Goal: Book appointment/travel/reservation

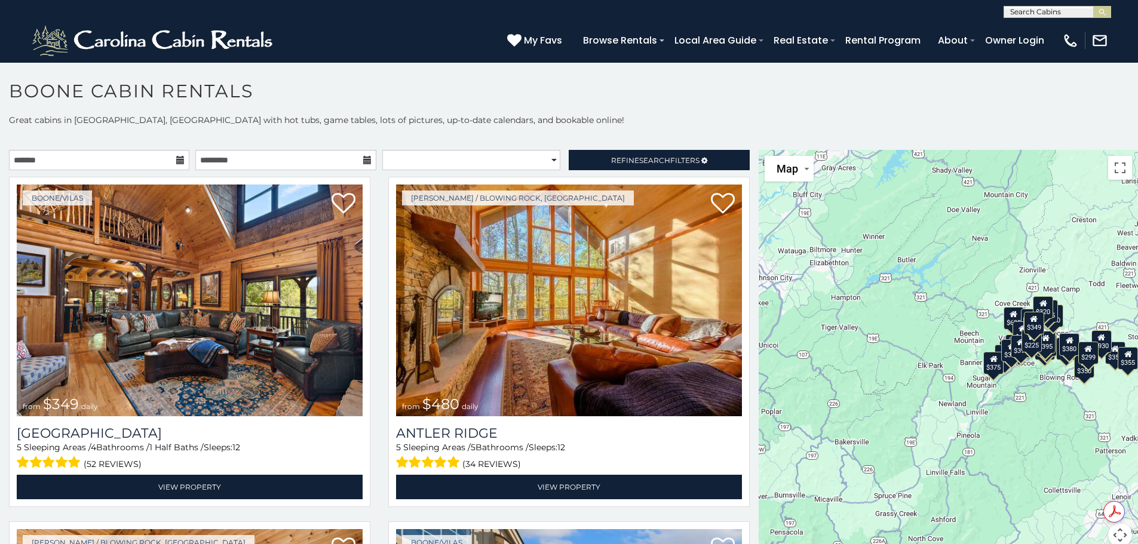
click at [177, 164] on icon at bounding box center [180, 160] width 8 height 8
click at [179, 160] on icon at bounding box center [180, 160] width 8 height 8
click at [35, 163] on input "text" at bounding box center [99, 160] width 180 height 20
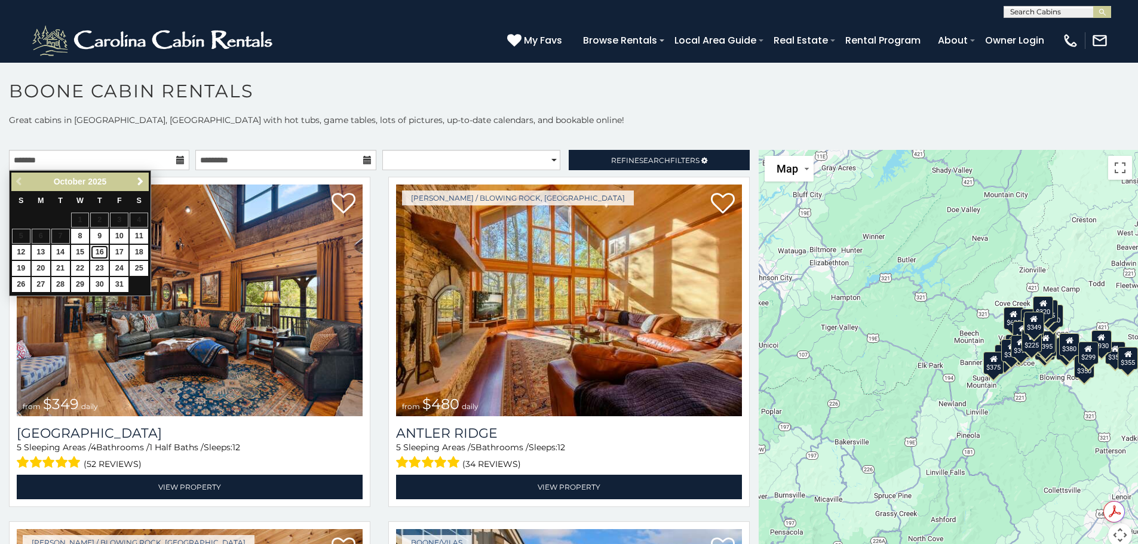
click at [100, 251] on link "16" at bounding box center [99, 252] width 19 height 15
type input "**********"
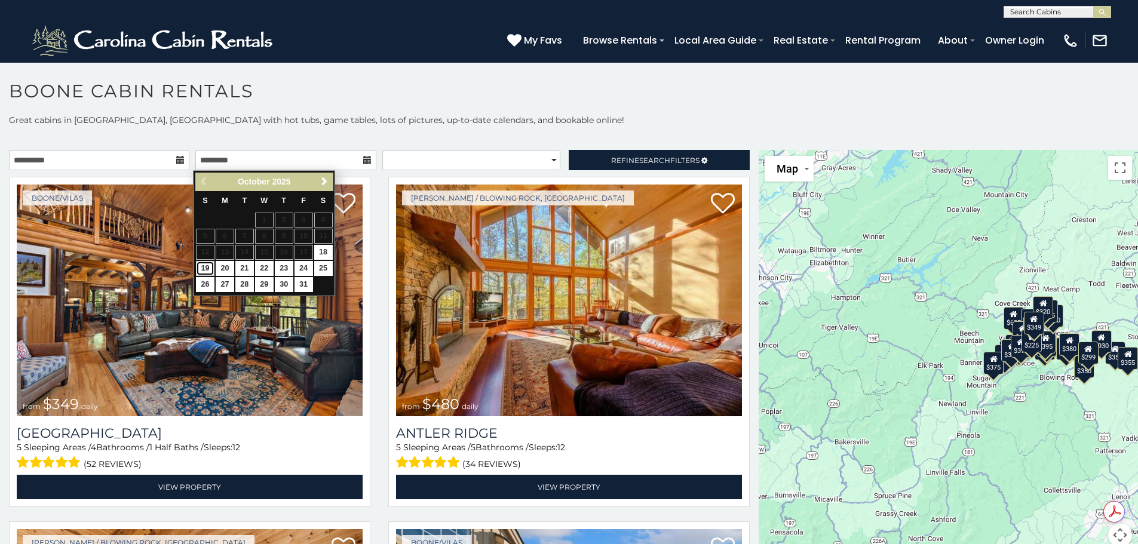
click at [203, 268] on link "19" at bounding box center [205, 268] width 19 height 15
type input "**********"
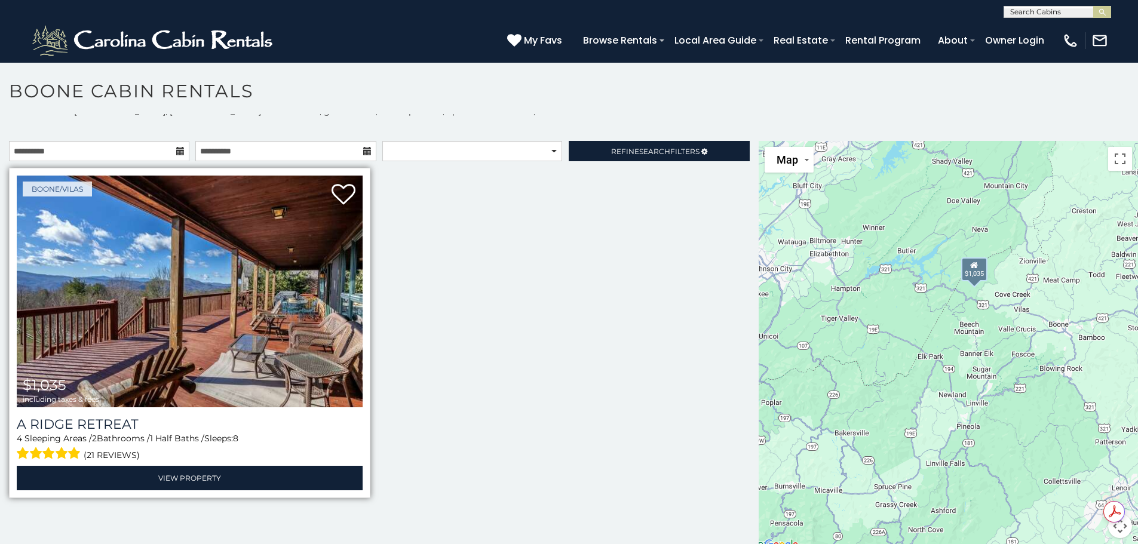
scroll to position [11, 0]
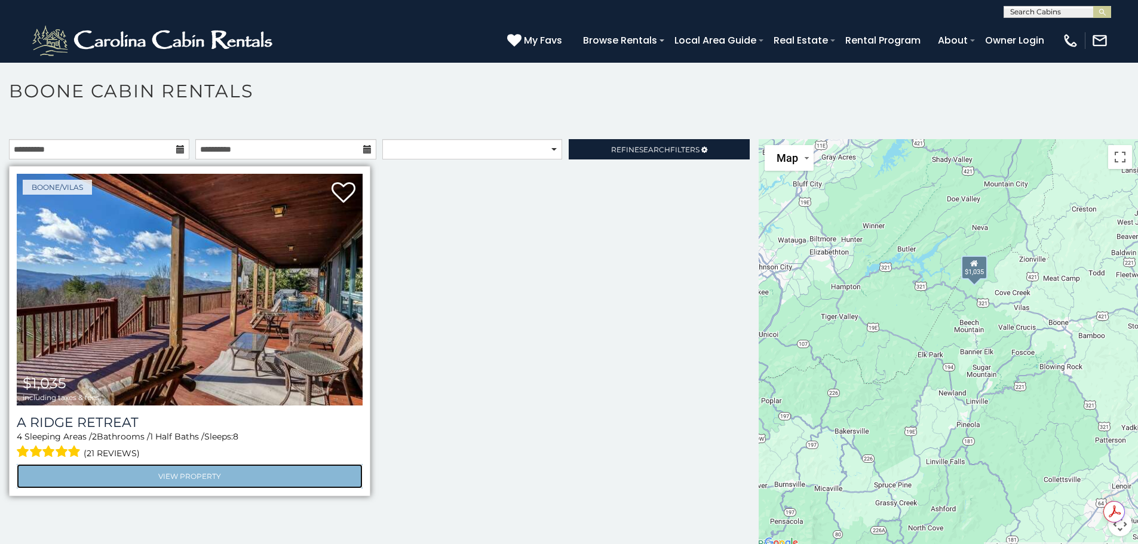
click at [183, 473] on link "View Property" at bounding box center [190, 476] width 346 height 24
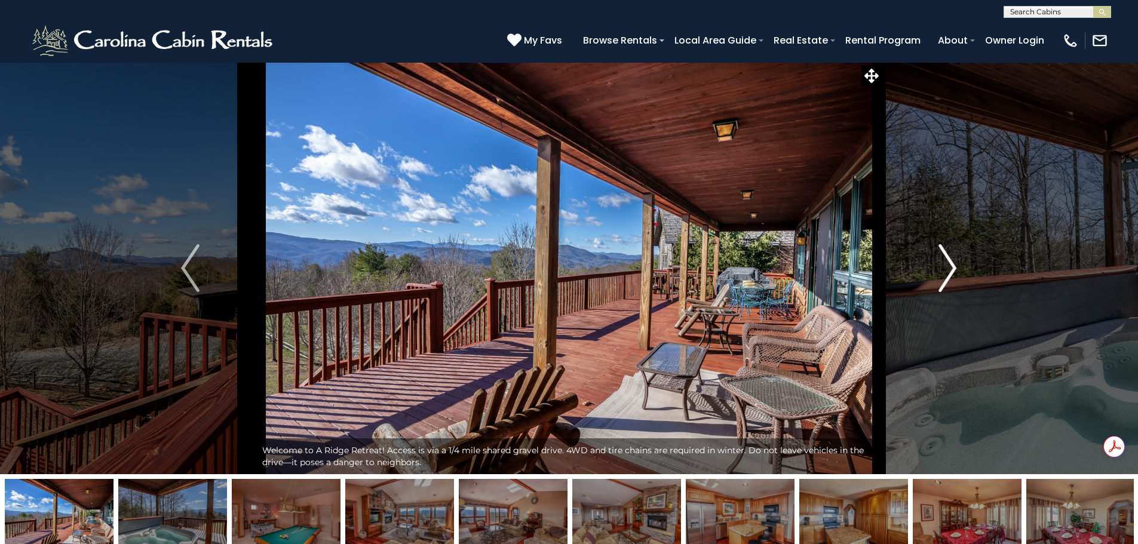
click at [944, 256] on img "Next" at bounding box center [948, 268] width 18 height 48
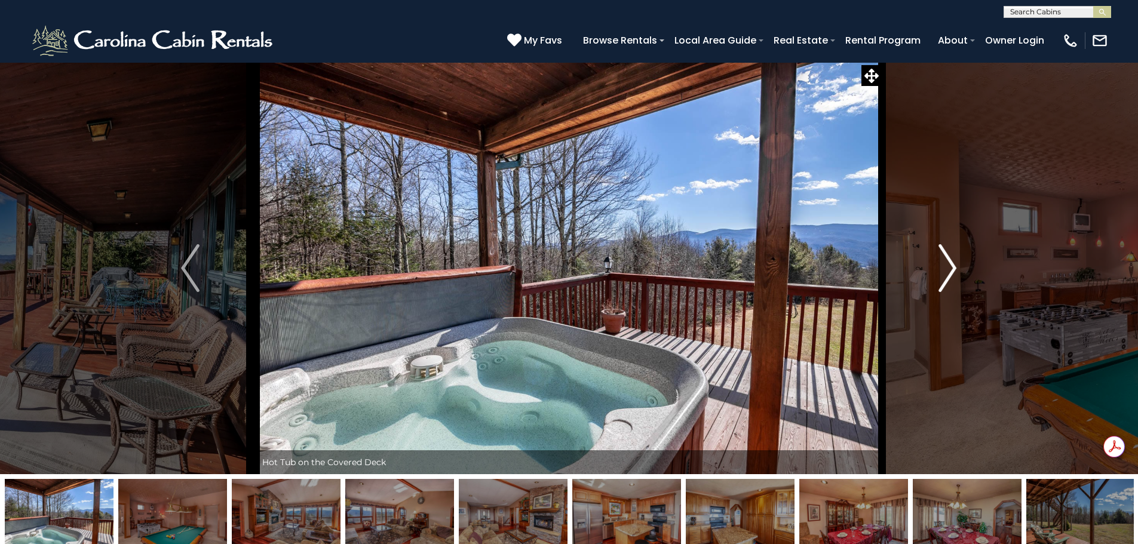
click at [954, 262] on img "Next" at bounding box center [948, 268] width 18 height 48
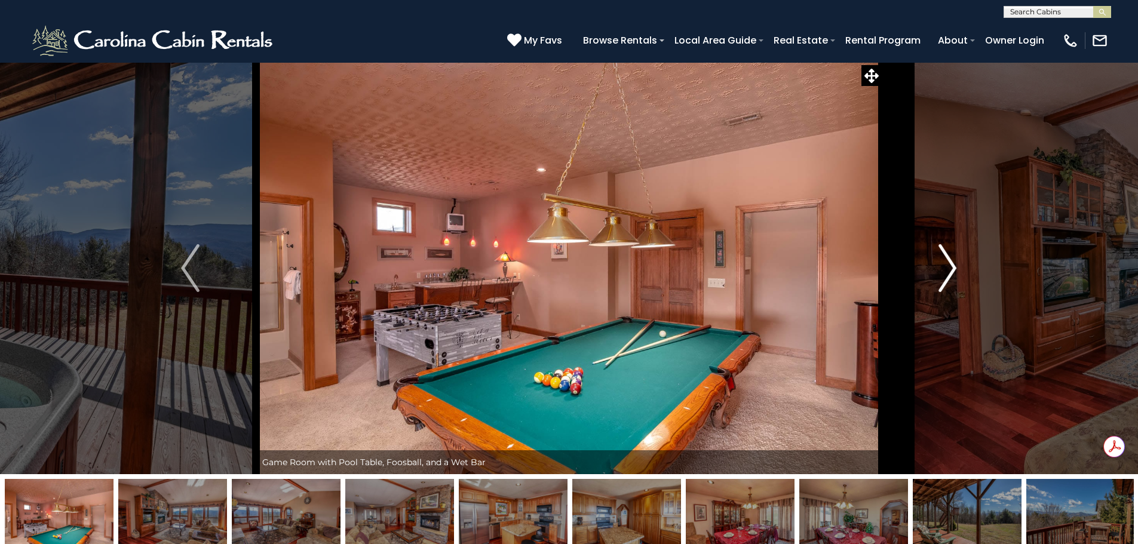
click at [954, 262] on img "Next" at bounding box center [948, 268] width 18 height 48
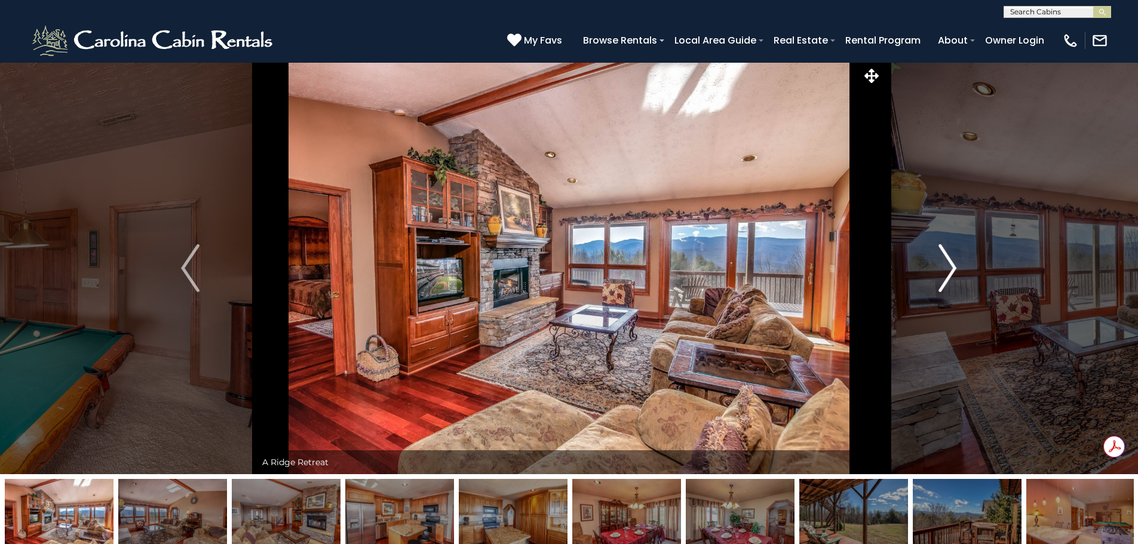
click at [954, 262] on img "Next" at bounding box center [948, 268] width 18 height 48
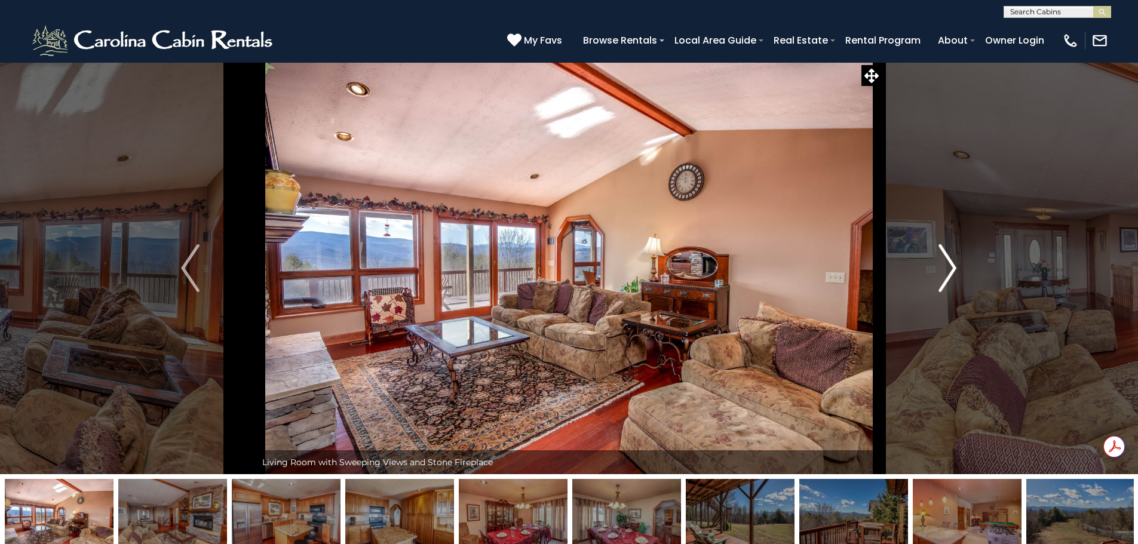
click at [954, 262] on img "Next" at bounding box center [948, 268] width 18 height 48
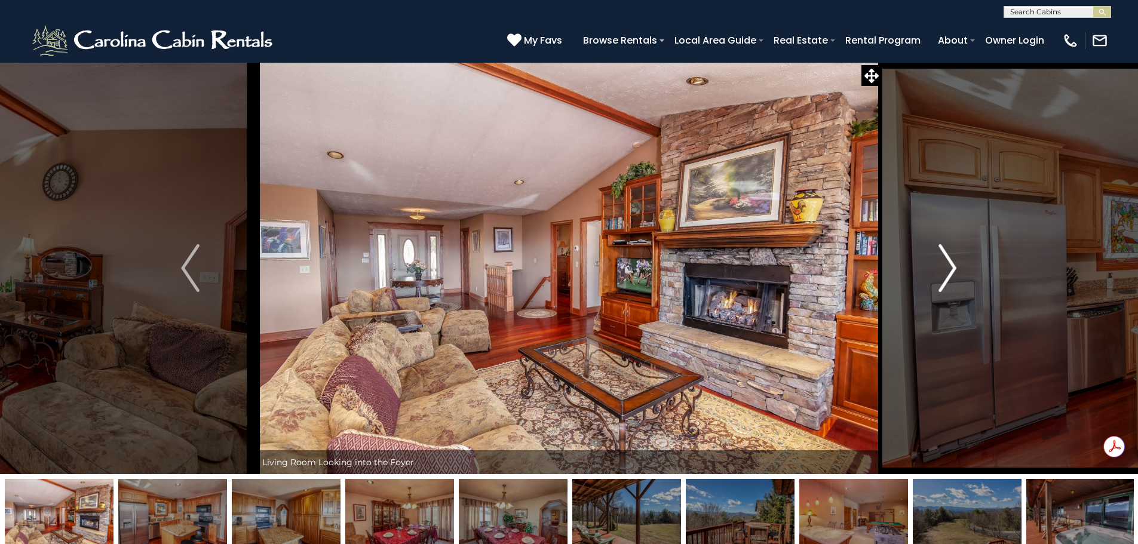
click at [954, 262] on img "Next" at bounding box center [948, 268] width 18 height 48
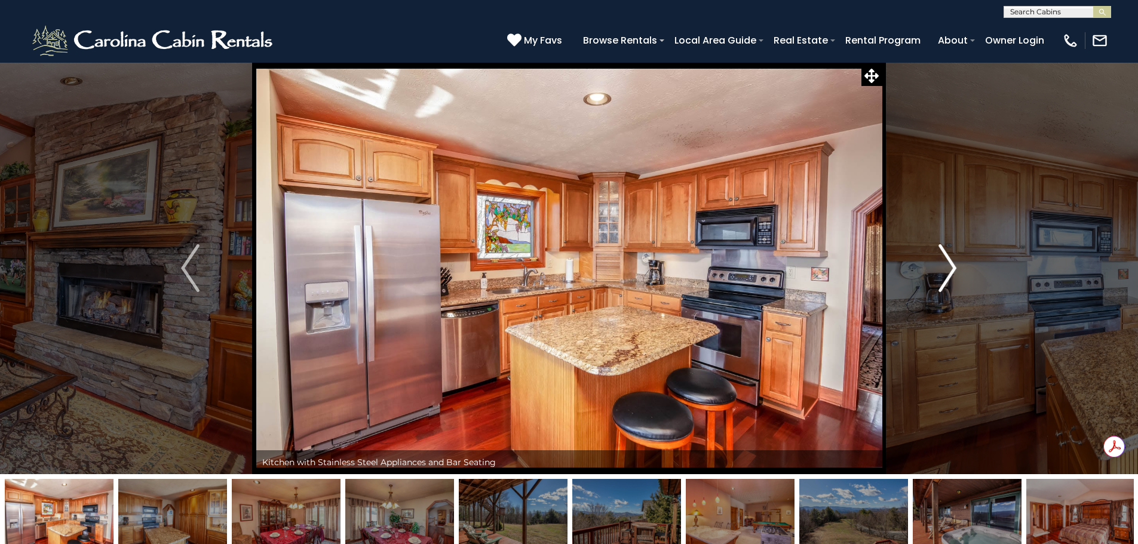
click at [954, 262] on img "Next" at bounding box center [948, 268] width 18 height 48
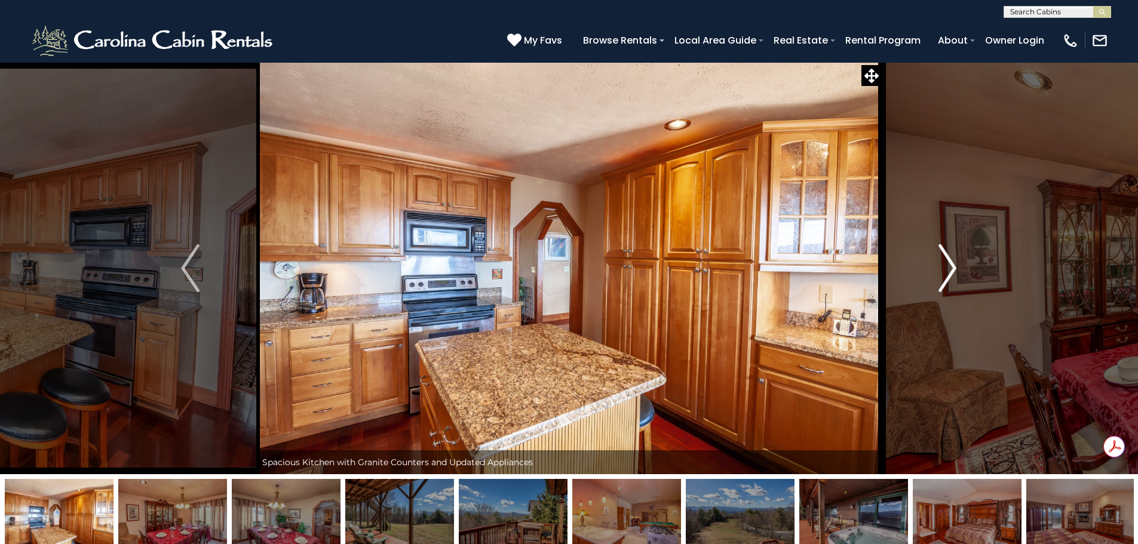
click at [954, 262] on img "Next" at bounding box center [948, 268] width 18 height 48
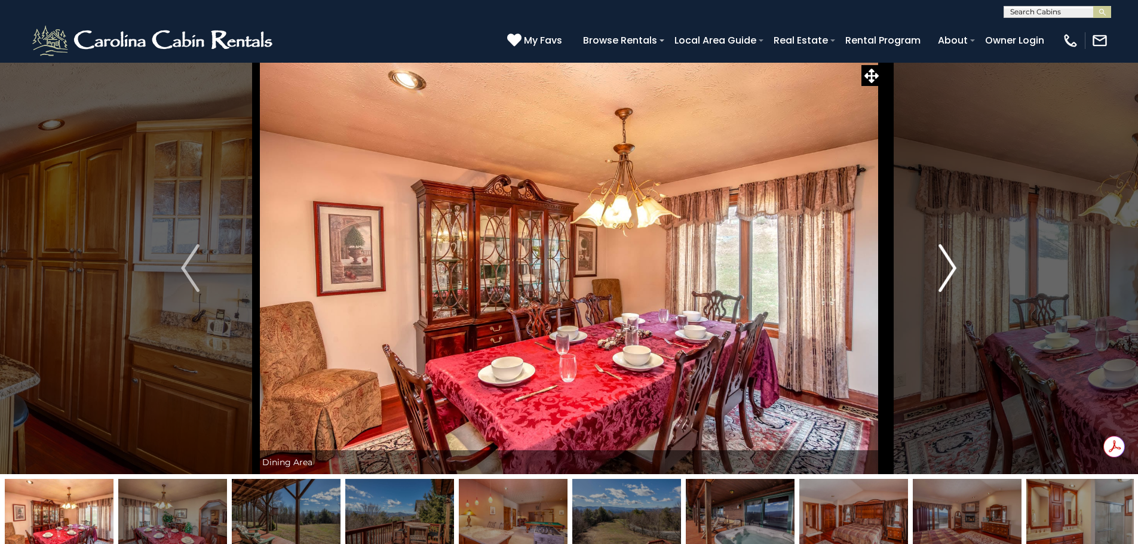
click at [954, 262] on img "Next" at bounding box center [948, 268] width 18 height 48
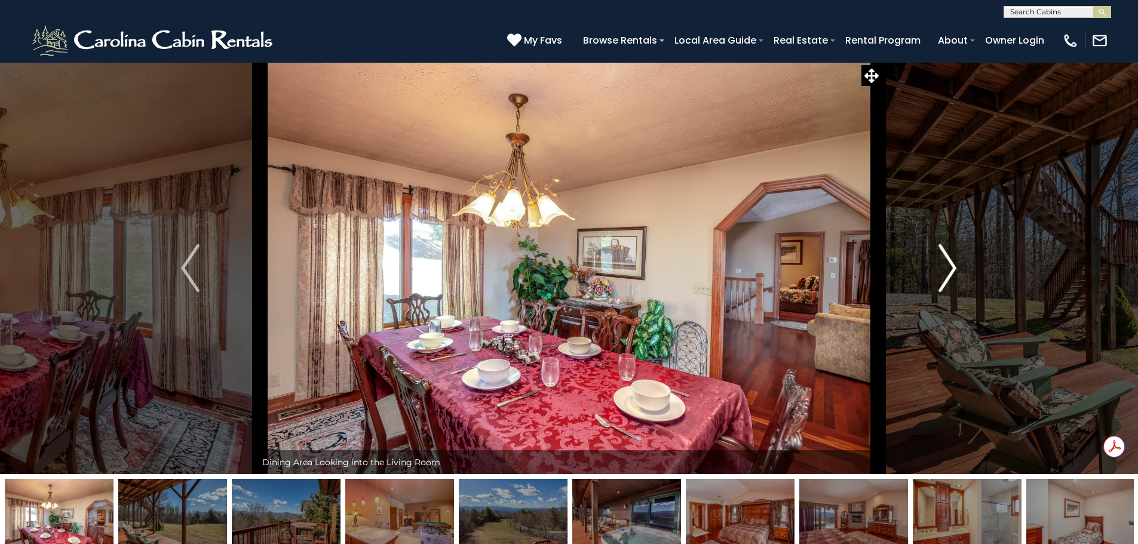
click at [954, 262] on img "Next" at bounding box center [948, 268] width 18 height 48
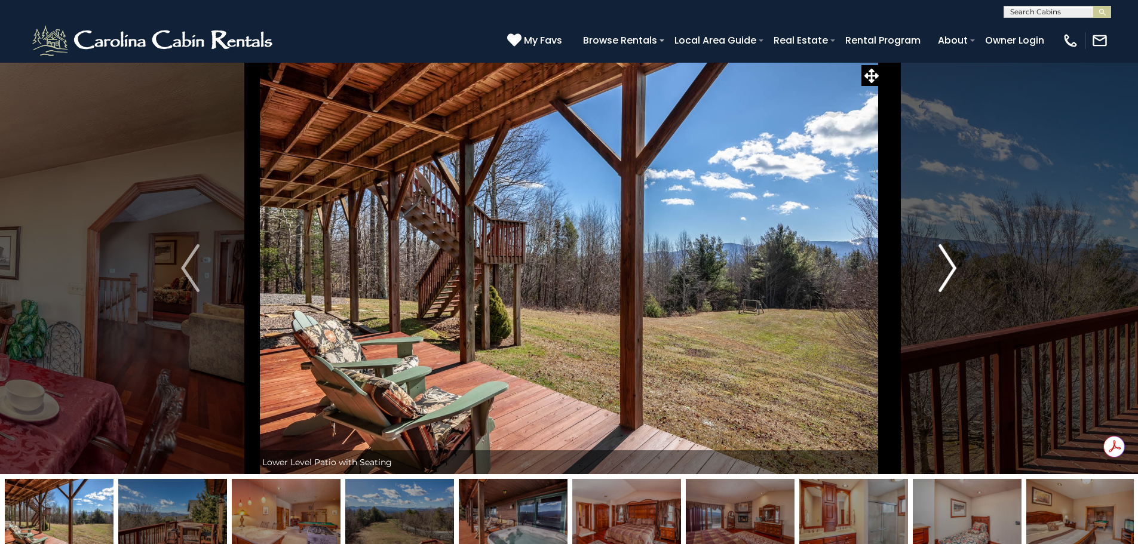
click at [950, 268] on img "Next" at bounding box center [948, 268] width 18 height 48
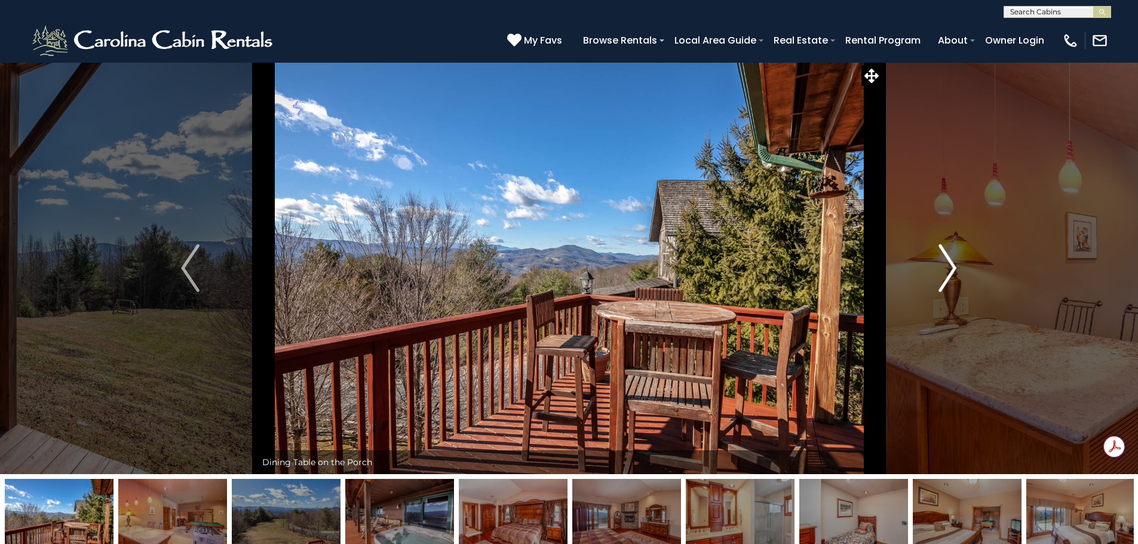
click at [950, 268] on img "Next" at bounding box center [948, 268] width 18 height 48
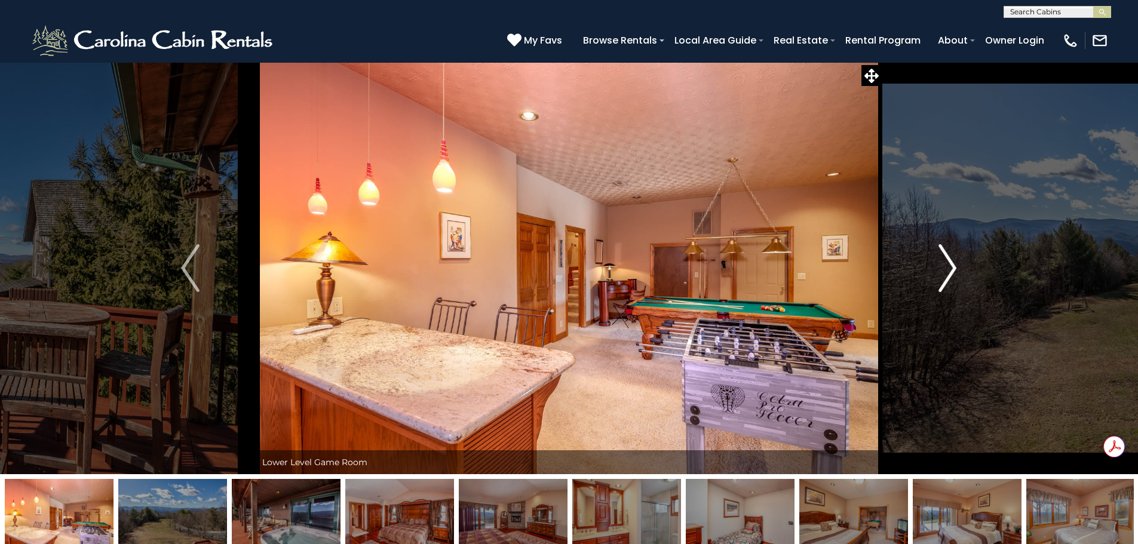
click at [950, 268] on img "Next" at bounding box center [948, 268] width 18 height 48
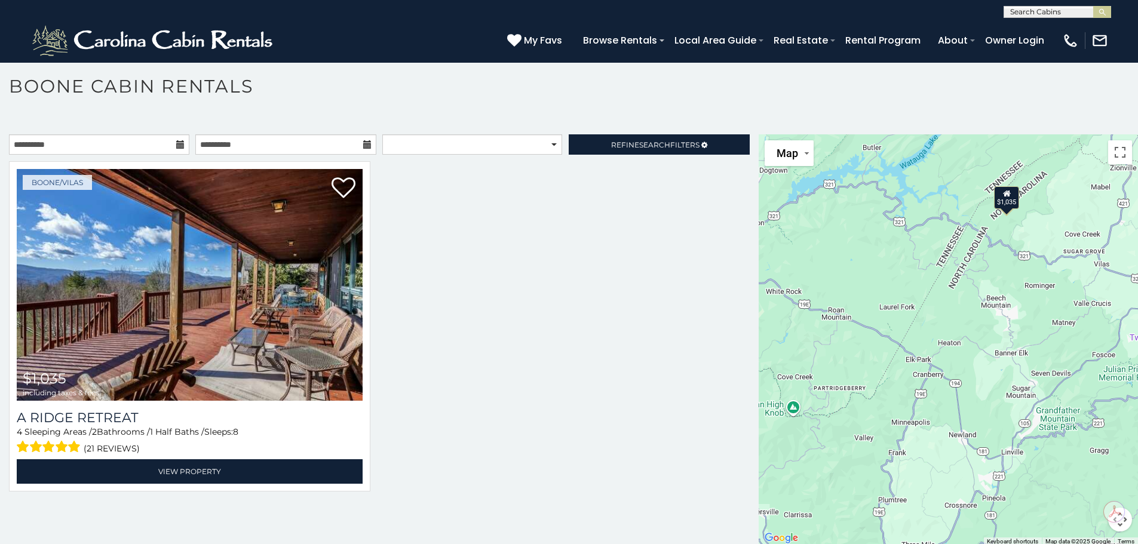
scroll to position [7, 0]
